Goal: Information Seeking & Learning: Learn about a topic

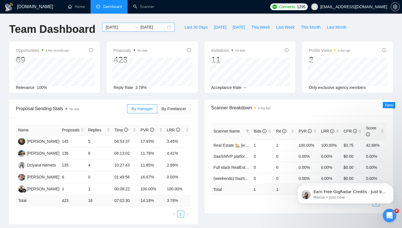
click at [115, 26] on input "[DATE]" at bounding box center [119, 27] width 26 height 6
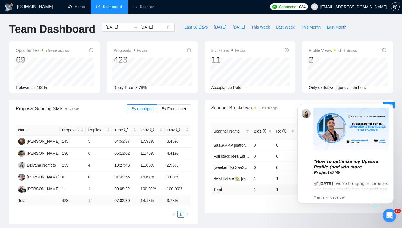
click at [201, 19] on div "[DOMAIN_NAME] Home Dashboard Scanner Connects: 1034 [EMAIL_ADDRESS][DOMAIN_NAME…" at bounding box center [201, 231] width 402 height 462
click at [265, 30] on button "This Week" at bounding box center [260, 27] width 25 height 9
type input "[DATE]"
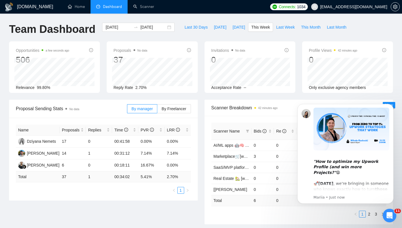
click at [392, 106] on icon "Dismiss notification" at bounding box center [392, 106] width 2 height 2
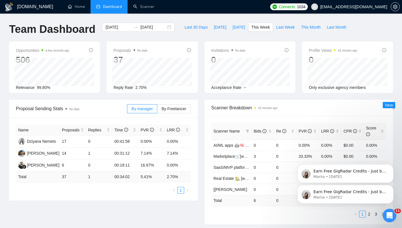
click at [204, 106] on div "Scanner Breakdown 42 minutes ago Scanner Name Bids Re PVR LRR CPR Score AI/ML a…" at bounding box center [298, 162] width 195 height 124
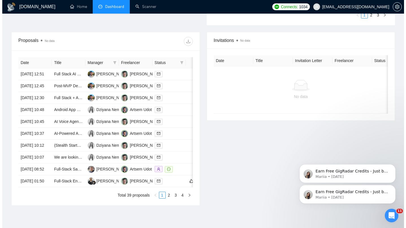
scroll to position [199, 0]
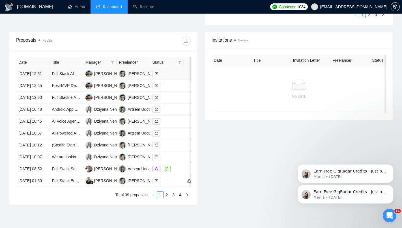
click at [165, 77] on div at bounding box center [166, 73] width 29 height 7
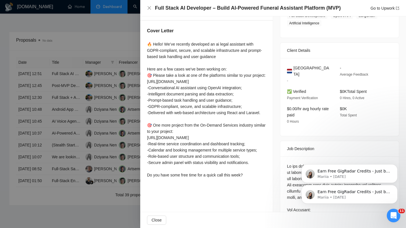
scroll to position [3, 0]
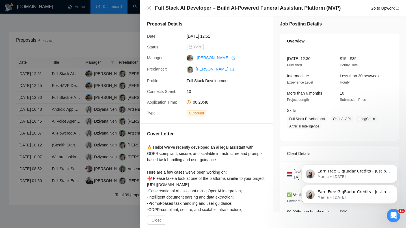
click at [171, 163] on div at bounding box center [206, 212] width 119 height 137
click at [171, 162] on div at bounding box center [206, 212] width 119 height 137
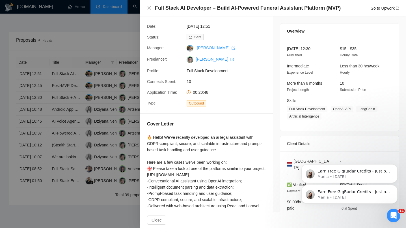
scroll to position [13, 0]
click at [151, 151] on div at bounding box center [206, 202] width 119 height 137
click at [150, 152] on div at bounding box center [206, 202] width 119 height 137
click at [139, 143] on div at bounding box center [203, 114] width 406 height 228
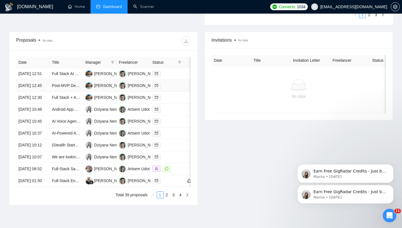
click at [177, 89] on div at bounding box center [166, 85] width 29 height 7
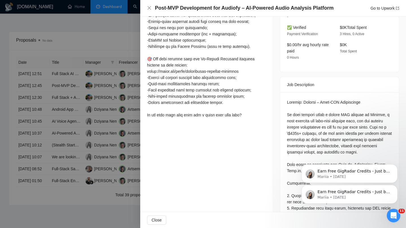
scroll to position [205, 0]
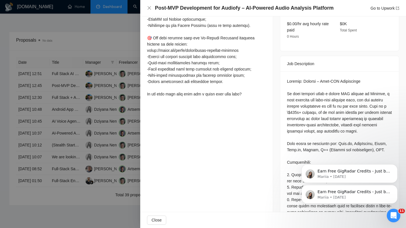
click at [394, 165] on button "Dismiss notification" at bounding box center [395, 165] width 7 height 7
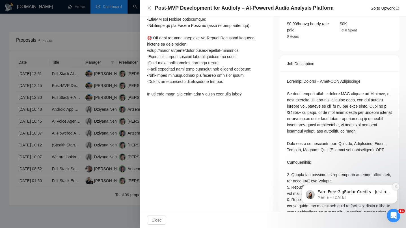
click at [395, 187] on icon "Dismiss notification" at bounding box center [396, 186] width 3 height 3
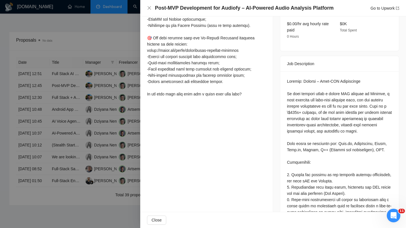
click at [275, 135] on div "Job Posting Details Overview [DATE] 12:23 Published $100000 Fixed Rate Expert E…" at bounding box center [339, 123] width 133 height 625
click at [91, 101] on div at bounding box center [203, 114] width 406 height 228
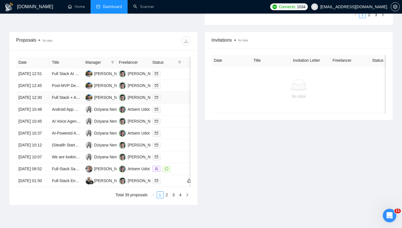
click at [170, 101] on div at bounding box center [166, 97] width 29 height 7
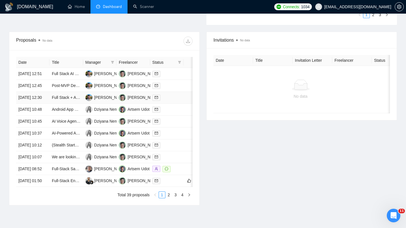
scroll to position [179, 0]
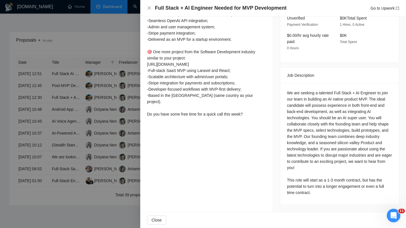
click at [328, 100] on div "We are seeking a talented Full Stack + AI Engineer to join our team in building…" at bounding box center [339, 143] width 105 height 106
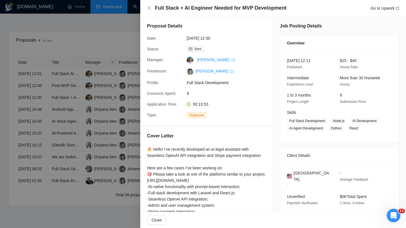
scroll to position [0, 0]
click at [166, 111] on div "Proposal Details Date: [DATE] 12:30 Status: Sent Manager: [PERSON_NAME] Freelan…" at bounding box center [206, 70] width 133 height 109
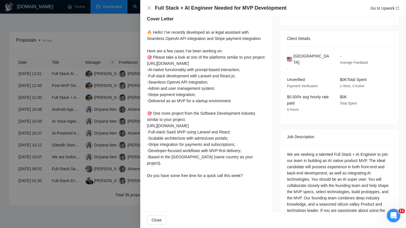
click at [297, 149] on div "We are seeking a talented Full Stack + AI Engineer to join our team in building…" at bounding box center [339, 205] width 119 height 122
click at [169, 104] on div "🔥 Hello! I’ve recently developed an ai legal assistant with Seamless OpenAI API…" at bounding box center [206, 103] width 119 height 149
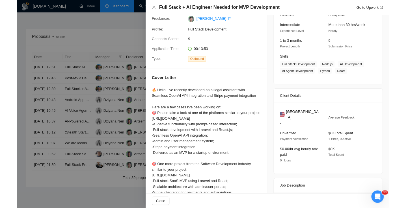
scroll to position [0, 0]
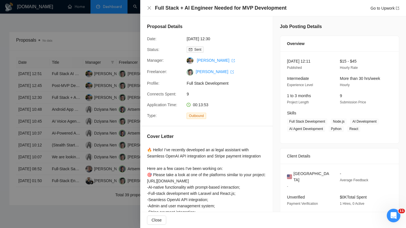
click at [169, 103] on span "Application Time:" at bounding box center [162, 104] width 30 height 5
click at [168, 101] on div "Proposal Details Date: [DATE] 12:30 Status: Sent Manager: [PERSON_NAME] Freelan…" at bounding box center [206, 70] width 133 height 109
click at [260, 11] on h4 "Full Stack + AI Engineer Needed for MVP Development" at bounding box center [221, 8] width 132 height 7
click at [101, 68] on div at bounding box center [203, 114] width 406 height 228
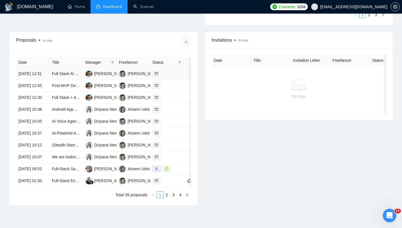
click at [171, 75] on div at bounding box center [166, 73] width 29 height 7
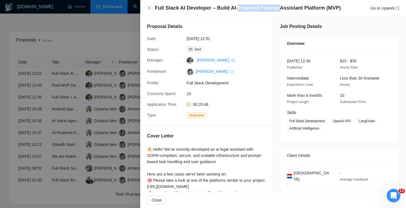
drag, startPoint x: 235, startPoint y: 8, endPoint x: 277, endPoint y: 8, distance: 41.6
click at [277, 8] on h4 "Full Stack AI Developer – Build AI-Powered Funeral Assistant Platform (MVP)" at bounding box center [248, 8] width 186 height 7
click at [289, 11] on h4 "Full Stack AI Developer – Build AI-Powered Funeral Assistant Platform (MVP)" at bounding box center [248, 8] width 186 height 7
click at [284, 9] on h4 "Full Stack AI Developer – Build AI-Powered Funeral Assistant Platform (MVP)" at bounding box center [248, 8] width 186 height 7
drag, startPoint x: 169, startPoint y: 149, endPoint x: 173, endPoint y: 150, distance: 4.7
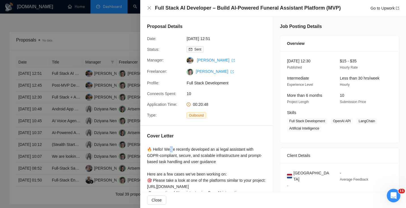
drag, startPoint x: 179, startPoint y: 156, endPoint x: 184, endPoint y: 156, distance: 5.1
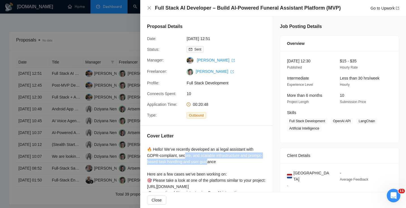
drag, startPoint x: 186, startPoint y: 156, endPoint x: 231, endPoint y: 160, distance: 44.6
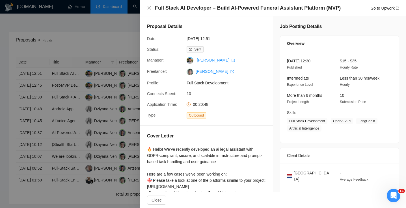
drag, startPoint x: 243, startPoint y: 11, endPoint x: 306, endPoint y: 12, distance: 62.5
click at [306, 12] on div "Full Stack AI Developer – Build AI-Powered Funeral Assistant Platform (MVP) Go …" at bounding box center [273, 8] width 266 height 16
drag, startPoint x: 306, startPoint y: 12, endPoint x: 242, endPoint y: 10, distance: 63.7
click at [242, 10] on div "Full Stack AI Developer – Build AI-Powered Funeral Assistant Platform (MVP) Go …" at bounding box center [273, 8] width 266 height 16
click at [242, 10] on h4 "Full Stack AI Developer – Build AI-Powered Funeral Assistant Platform (MVP)" at bounding box center [248, 8] width 186 height 7
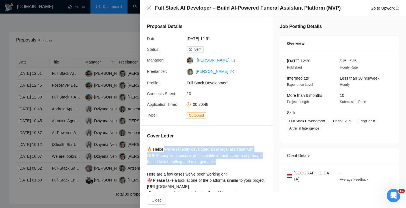
drag, startPoint x: 235, startPoint y: 160, endPoint x: 165, endPoint y: 150, distance: 71.2
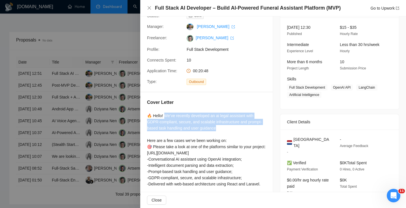
scroll to position [45, 0]
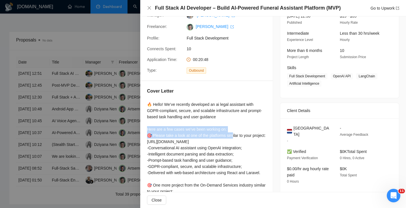
drag, startPoint x: 146, startPoint y: 128, endPoint x: 235, endPoint y: 132, distance: 88.9
click at [235, 132] on div "Cover Letter" at bounding box center [206, 164] width 133 height 166
drag, startPoint x: 232, startPoint y: 129, endPoint x: 145, endPoint y: 130, distance: 87.1
click at [145, 130] on div "Cover Letter" at bounding box center [206, 164] width 133 height 166
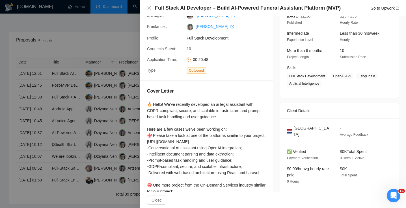
click at [199, 120] on div at bounding box center [206, 170] width 119 height 137
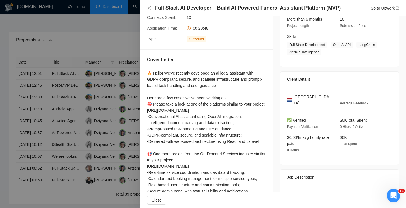
scroll to position [72, 0]
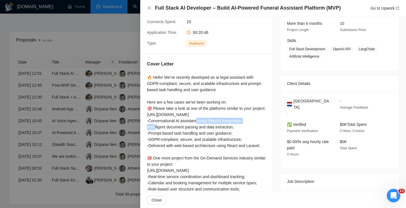
drag, startPoint x: 156, startPoint y: 126, endPoint x: 212, endPoint y: 127, distance: 56.9
click at [212, 127] on div at bounding box center [206, 142] width 119 height 137
click at [210, 127] on div at bounding box center [206, 142] width 119 height 137
click at [104, 114] on div at bounding box center [203, 104] width 406 height 208
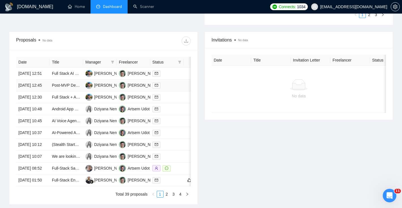
click at [174, 89] on div at bounding box center [166, 85] width 29 height 7
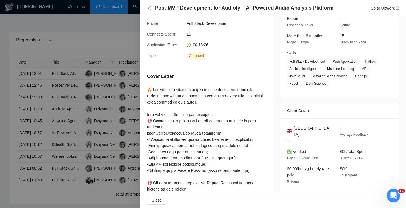
scroll to position [59, 0]
drag, startPoint x: 262, startPoint y: 8, endPoint x: 274, endPoint y: 8, distance: 11.9
click at [274, 8] on h4 "Post-MVP Development for Audiofy – AI-Powered Audio Analysis Platform" at bounding box center [244, 8] width 179 height 7
click at [249, 72] on div "Cover Letter" at bounding box center [206, 159] width 133 height 185
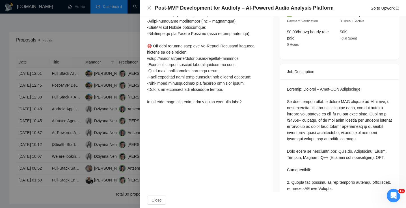
scroll to position [255, 0]
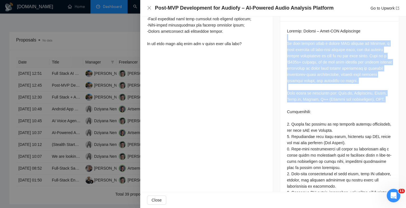
drag, startPoint x: 300, startPoint y: 31, endPoint x: 324, endPoint y: 106, distance: 78.1
click at [324, 107] on div at bounding box center [339, 199] width 105 height 342
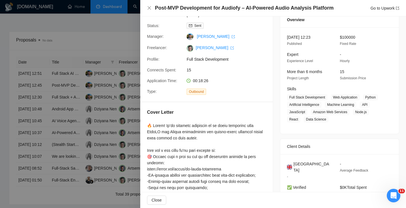
scroll to position [48, 0]
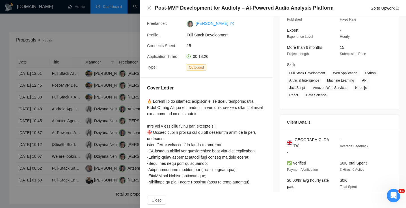
click at [199, 107] on div at bounding box center [206, 176] width 119 height 156
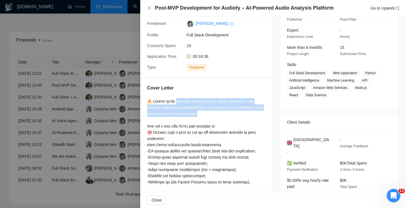
drag, startPoint x: 215, startPoint y: 113, endPoint x: 177, endPoint y: 100, distance: 40.8
click at [177, 100] on div at bounding box center [206, 176] width 119 height 156
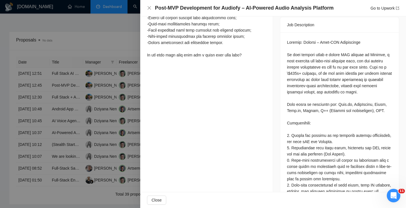
scroll to position [257, 0]
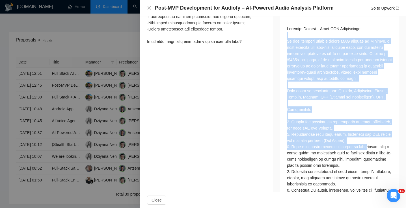
drag, startPoint x: 304, startPoint y: 28, endPoint x: 365, endPoint y: 142, distance: 129.0
click at [366, 146] on div at bounding box center [339, 197] width 105 height 342
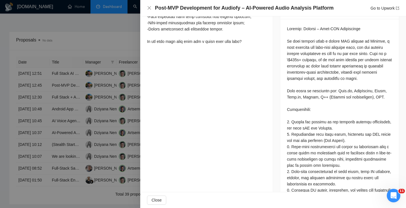
click at [359, 128] on div at bounding box center [339, 197] width 105 height 342
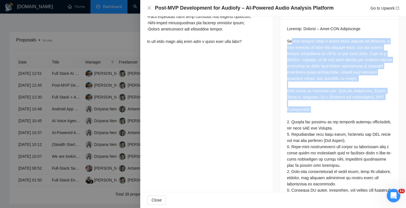
drag, startPoint x: 323, startPoint y: 108, endPoint x: 290, endPoint y: 36, distance: 79.4
click at [290, 36] on div at bounding box center [339, 197] width 105 height 342
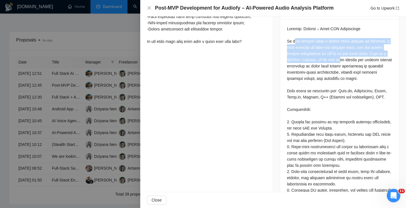
drag, startPoint x: 295, startPoint y: 35, endPoint x: 323, endPoint y: 55, distance: 35.3
click at [353, 51] on div at bounding box center [339, 197] width 105 height 342
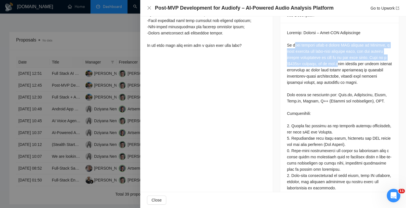
scroll to position [248, 0]
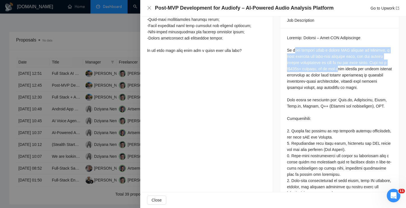
click at [305, 56] on div at bounding box center [339, 206] width 105 height 342
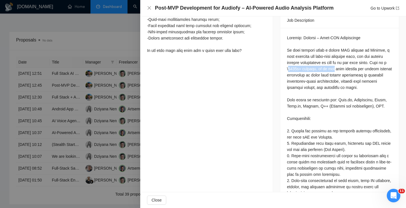
drag, startPoint x: 303, startPoint y: 59, endPoint x: 350, endPoint y: 64, distance: 46.6
click at [350, 64] on div at bounding box center [339, 206] width 105 height 342
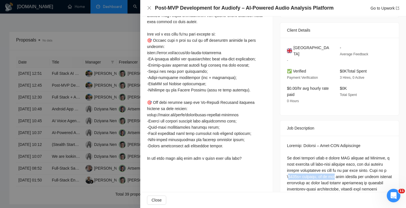
scroll to position [59, 0]
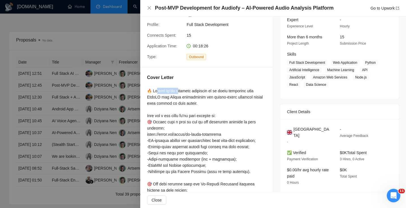
drag, startPoint x: 157, startPoint y: 90, endPoint x: 177, endPoint y: 90, distance: 19.5
click at [177, 91] on div at bounding box center [206, 166] width 119 height 156
click at [179, 89] on div at bounding box center [206, 166] width 119 height 156
drag, startPoint x: 197, startPoint y: 102, endPoint x: 191, endPoint y: 98, distance: 7.7
click at [191, 98] on div at bounding box center [206, 166] width 119 height 156
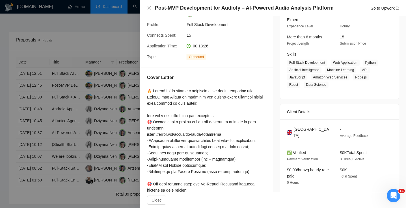
click at [236, 102] on div at bounding box center [206, 166] width 119 height 156
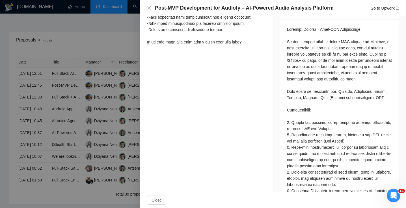
scroll to position [0, 0]
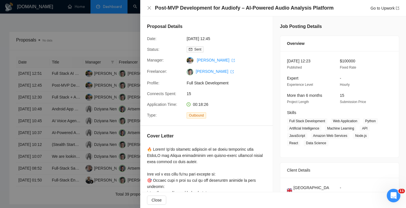
click at [92, 100] on div at bounding box center [203, 104] width 406 height 208
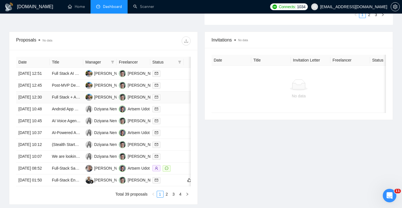
click at [174, 101] on div at bounding box center [166, 97] width 29 height 7
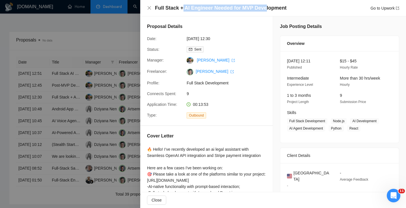
drag, startPoint x: 209, startPoint y: 9, endPoint x: 264, endPoint y: 11, distance: 55.5
click at [264, 11] on h4 "Full Stack + AI Engineer Needed for MVP Development" at bounding box center [221, 8] width 132 height 7
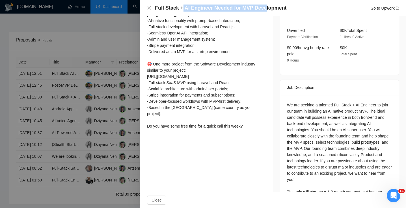
scroll to position [173, 0]
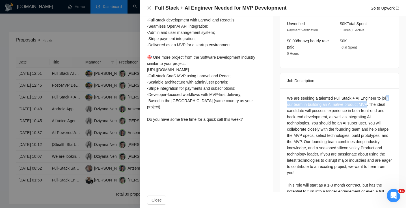
drag, startPoint x: 322, startPoint y: 108, endPoint x: 379, endPoint y: 106, distance: 57.2
click at [375, 106] on div "We are seeking a talented Full Stack + AI Engineer to join our team in building…" at bounding box center [339, 148] width 105 height 106
drag, startPoint x: 381, startPoint y: 105, endPoint x: 354, endPoint y: 100, distance: 27.4
click at [375, 104] on div "We are seeking a talented Full Stack + AI Engineer to join our team in building…" at bounding box center [339, 148] width 105 height 106
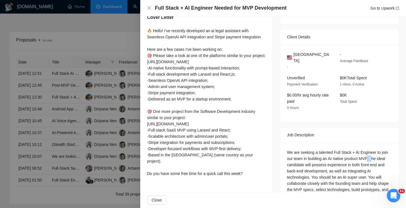
scroll to position [56, 0]
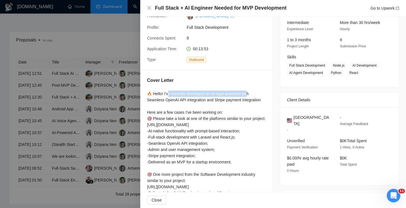
drag, startPoint x: 185, startPoint y: 94, endPoint x: 249, endPoint y: 94, distance: 63.9
click at [249, 94] on div "🔥 Hello! I’ve recently developed an ai legal assistant with Seamless OpenAI API…" at bounding box center [206, 165] width 119 height 149
click at [167, 95] on div "🔥 Hello! I’ve recently developed an ai legal assistant with Seamless OpenAI API…" at bounding box center [206, 165] width 119 height 149
drag, startPoint x: 171, startPoint y: 93, endPoint x: 238, endPoint y: 93, distance: 67.0
click at [242, 94] on div "🔥 Hello! I’ve recently developed an ai legal assistant with Seamless OpenAI API…" at bounding box center [206, 165] width 119 height 149
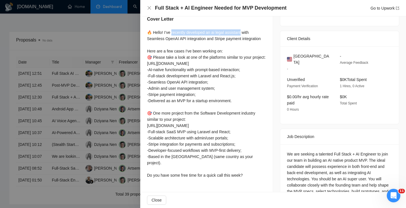
scroll to position [164, 0]
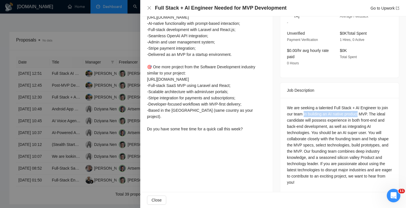
drag, startPoint x: 309, startPoint y: 114, endPoint x: 366, endPoint y: 115, distance: 56.6
click at [366, 115] on div "We are seeking a talented Full Stack + AI Engineer to join our team in building…" at bounding box center [339, 158] width 105 height 106
click at [312, 116] on div "We are seeking a talented Full Stack + AI Engineer to join our team in building…" at bounding box center [339, 158] width 105 height 106
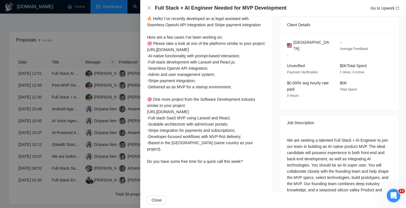
scroll to position [126, 0]
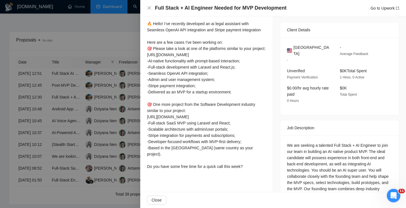
click at [283, 114] on div "United States - - Average Feedback Unverified Payment Verification $0K Total Sp…" at bounding box center [339, 77] width 119 height 78
click at [279, 117] on div "Job Posting Details Overview [DATE] 12:11 Published $15 - $45 Hourly Rate Inter…" at bounding box center [339, 78] width 133 height 374
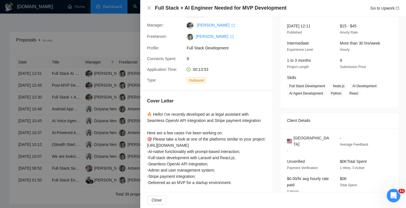
scroll to position [47, 0]
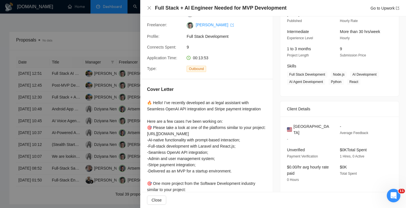
click at [171, 85] on div "Cover Letter 🔥 Hello! I’ve recently developed an ai legal assistant with Seamle…" at bounding box center [206, 168] width 133 height 179
drag, startPoint x: 82, startPoint y: 99, endPoint x: 87, endPoint y: 99, distance: 5.1
click at [82, 99] on div at bounding box center [203, 104] width 406 height 208
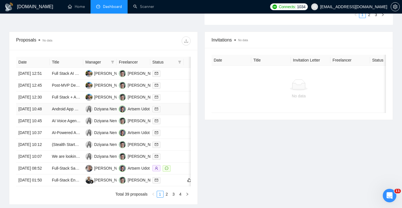
click at [180, 115] on td at bounding box center [166, 110] width 33 height 12
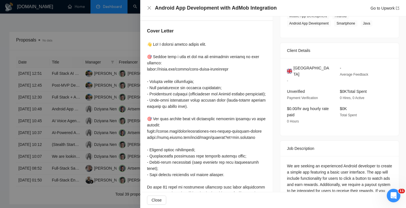
scroll to position [81, 0]
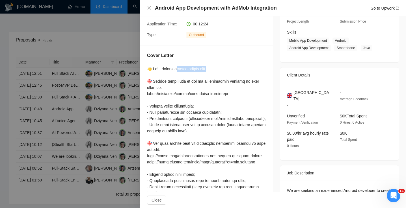
drag, startPoint x: 222, startPoint y: 70, endPoint x: 230, endPoint y: 70, distance: 8.5
click at [230, 70] on div at bounding box center [206, 165] width 119 height 199
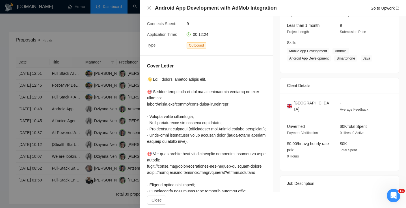
scroll to position [70, 0]
drag, startPoint x: 232, startPoint y: 7, endPoint x: 253, endPoint y: 11, distance: 21.6
click at [253, 11] on h4 "Android App Development with AdMob Integration" at bounding box center [216, 8] width 122 height 7
click at [234, 12] on div "Android App Development with AdMob Integration Go to Upwork" at bounding box center [273, 8] width 266 height 16
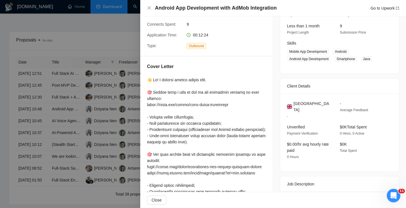
drag, startPoint x: 165, startPoint y: 9, endPoint x: 250, endPoint y: 13, distance: 85.0
click at [250, 11] on h4 "Android App Development with AdMob Integration" at bounding box center [216, 8] width 122 height 7
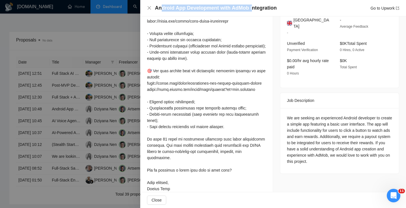
scroll to position [175, 0]
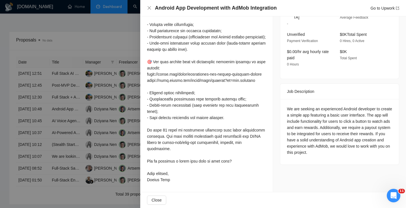
click at [337, 106] on div "We are seeking an experienced Android developer to create a simple app featurin…" at bounding box center [339, 131] width 105 height 50
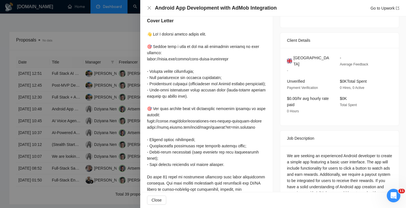
scroll to position [55, 0]
